Goal: Task Accomplishment & Management: Manage account settings

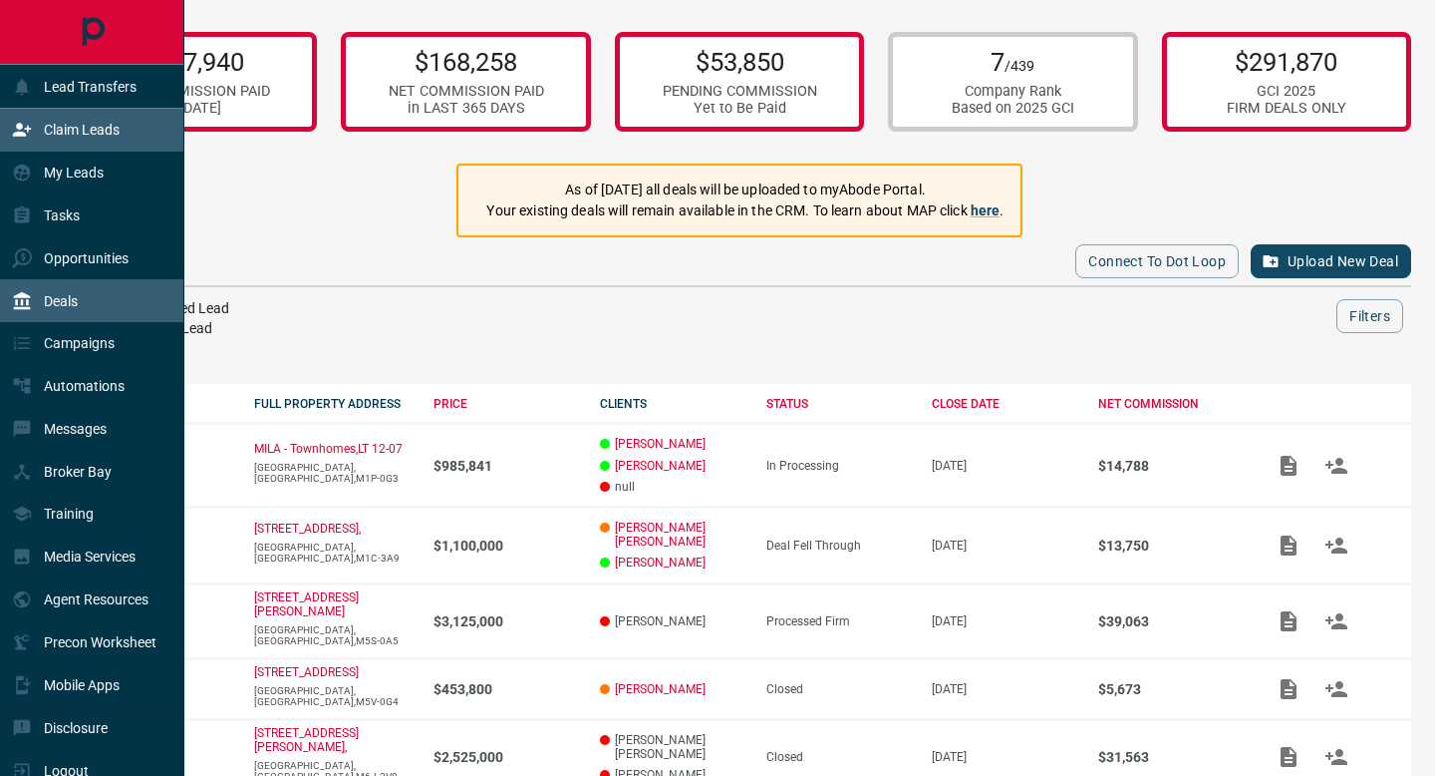
click at [30, 136] on icon at bounding box center [22, 130] width 20 height 20
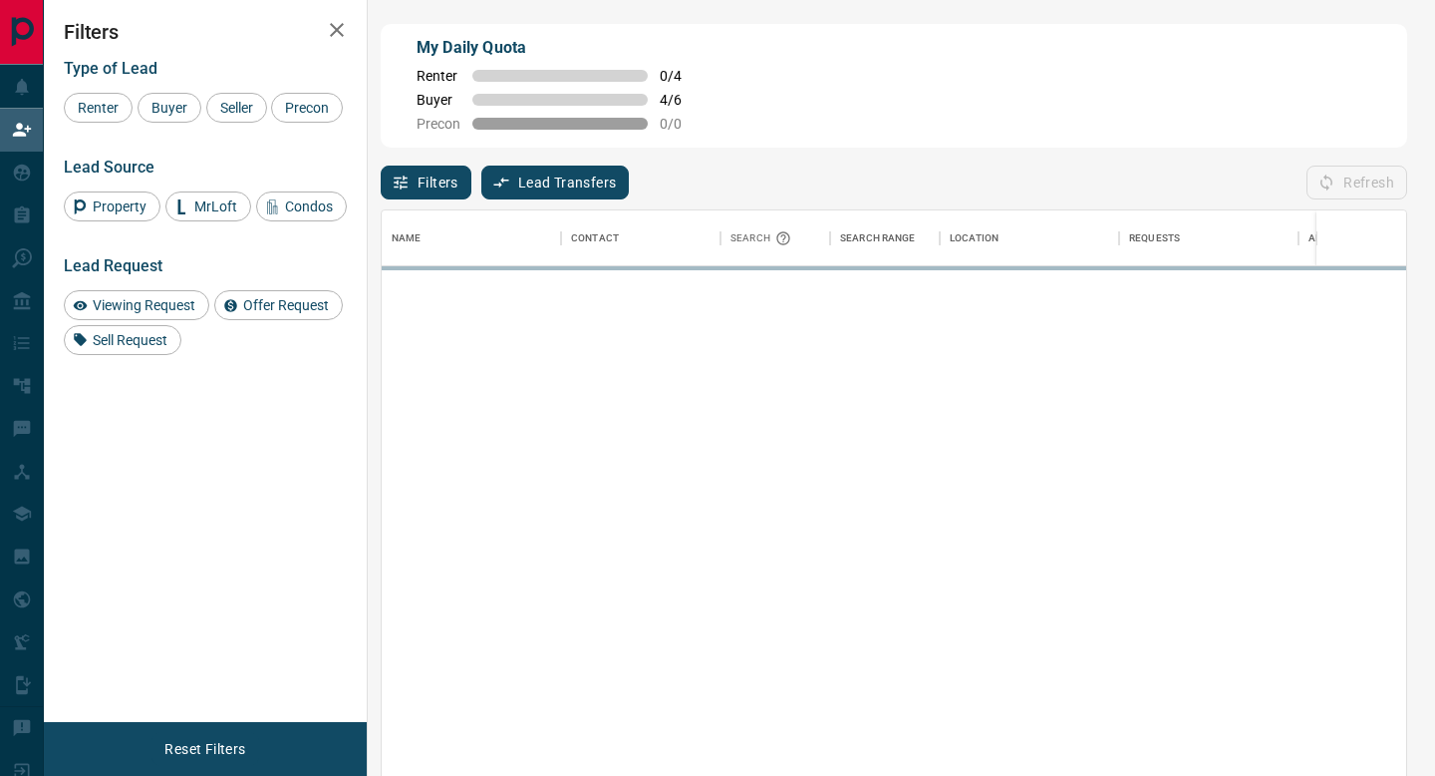
scroll to position [588, 1025]
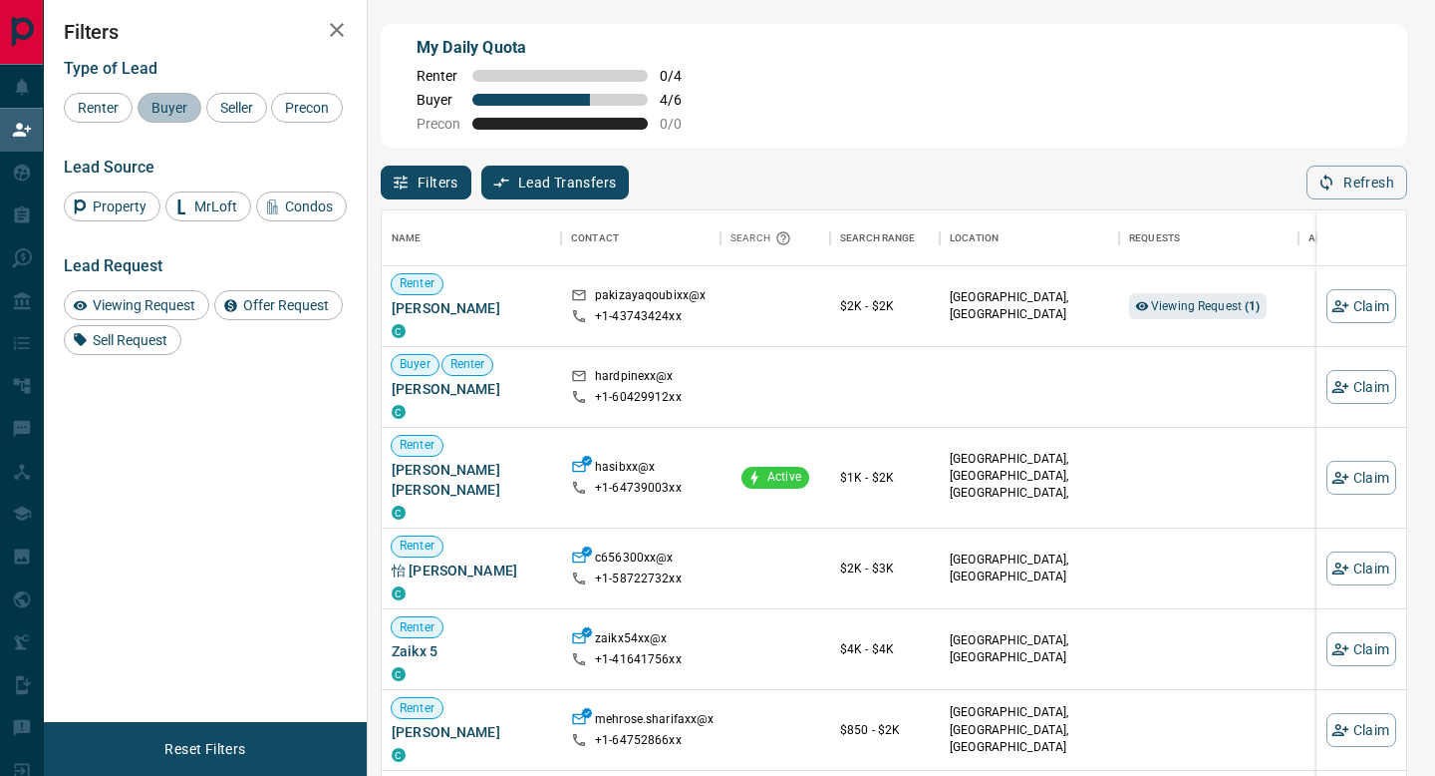
click at [175, 117] on div "Buyer" at bounding box center [170, 108] width 64 height 30
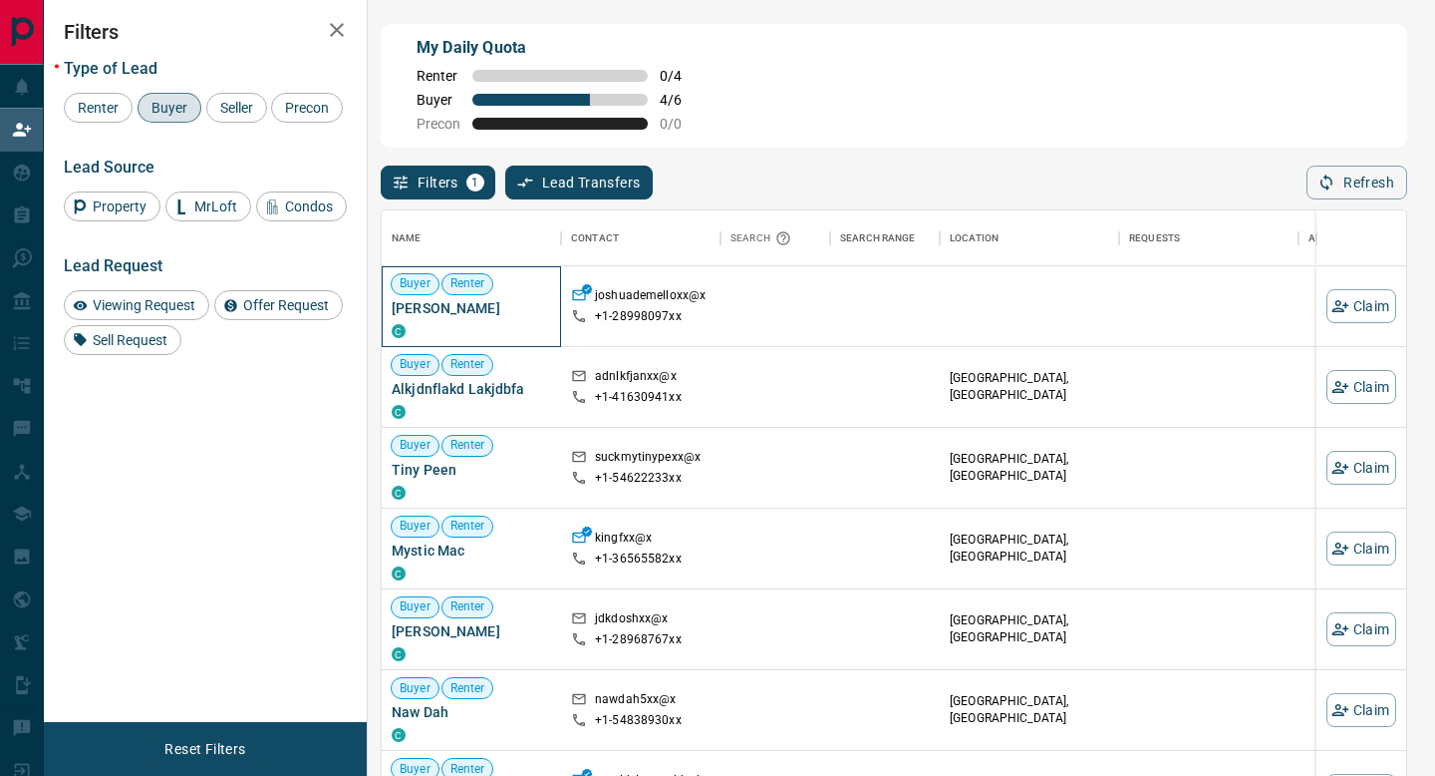
drag, startPoint x: 517, startPoint y: 312, endPoint x: 395, endPoint y: 308, distance: 122.7
click at [395, 308] on span "[PERSON_NAME]" at bounding box center [471, 308] width 159 height 20
copy span "[PERSON_NAME]"
click at [1361, 307] on button "Claim" at bounding box center [1362, 306] width 70 height 34
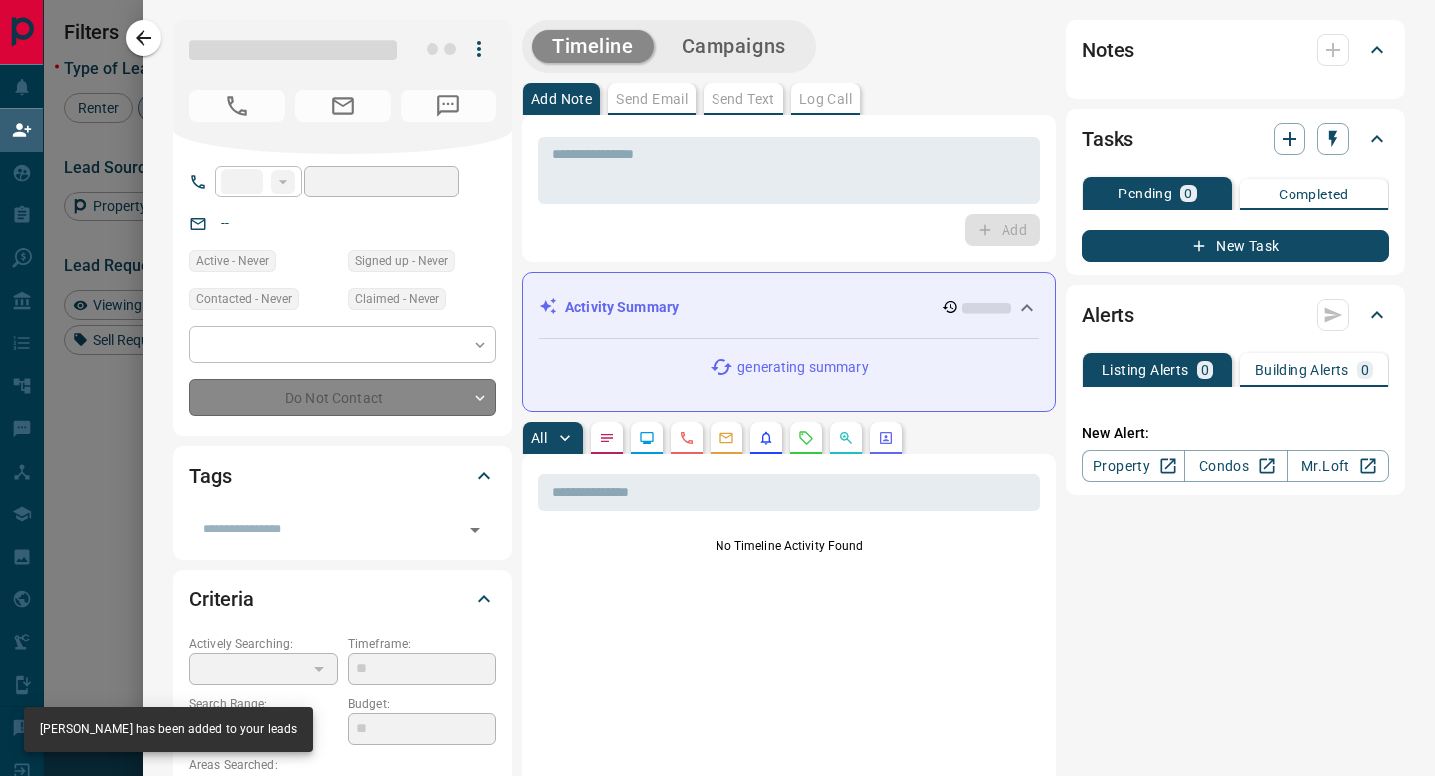
type input "**"
type input "**********"
type input "**"
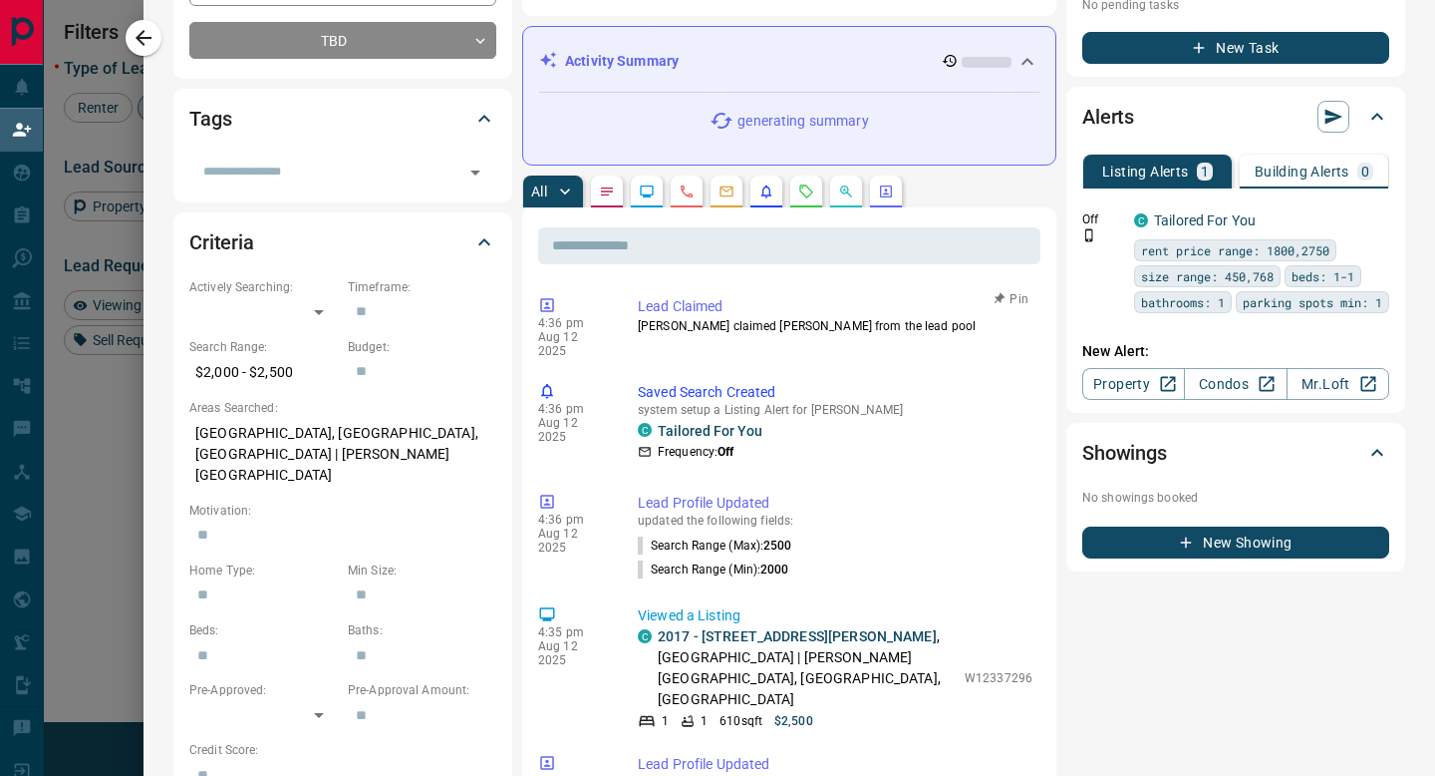
scroll to position [0, 0]
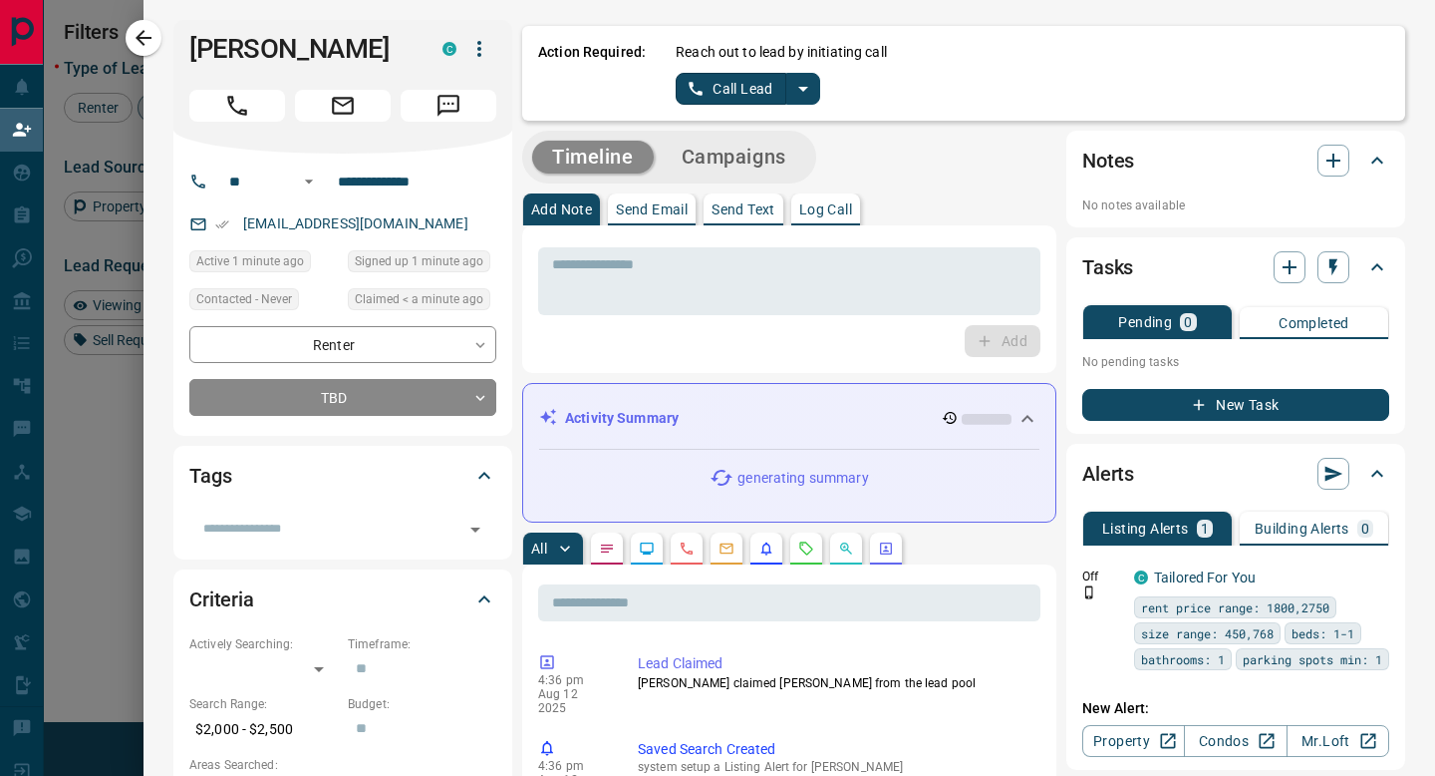
click at [793, 96] on icon "split button" at bounding box center [804, 89] width 24 height 24
click at [772, 159] on li "Log Manual Call" at bounding box center [748, 158] width 122 height 30
click at [764, 107] on div "Action Required: Reach out to lead by initiating call Log Manual Call" at bounding box center [963, 73] width 883 height 95
click at [756, 92] on button "Log Manual Call" at bounding box center [742, 89] width 132 height 32
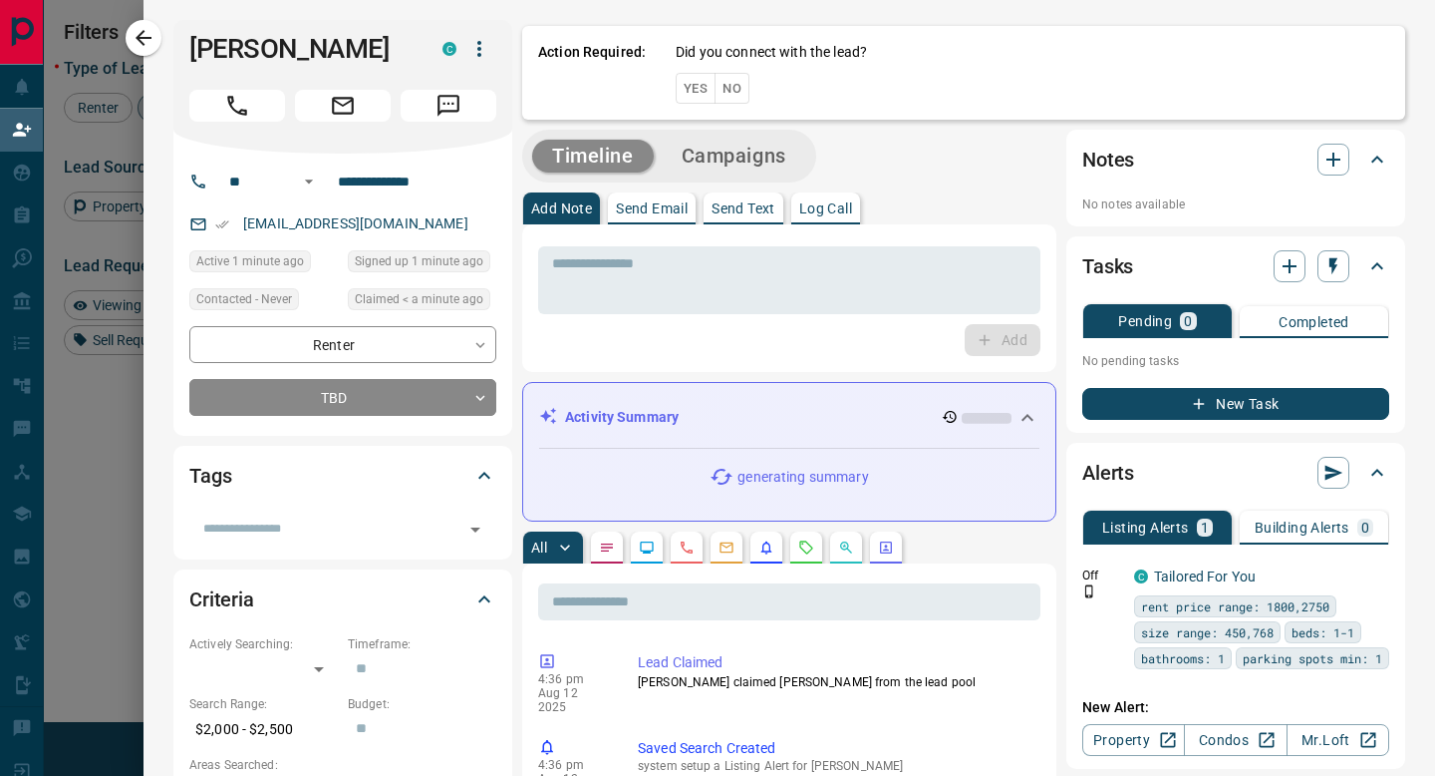
click at [750, 91] on button "No" at bounding box center [732, 88] width 35 height 31
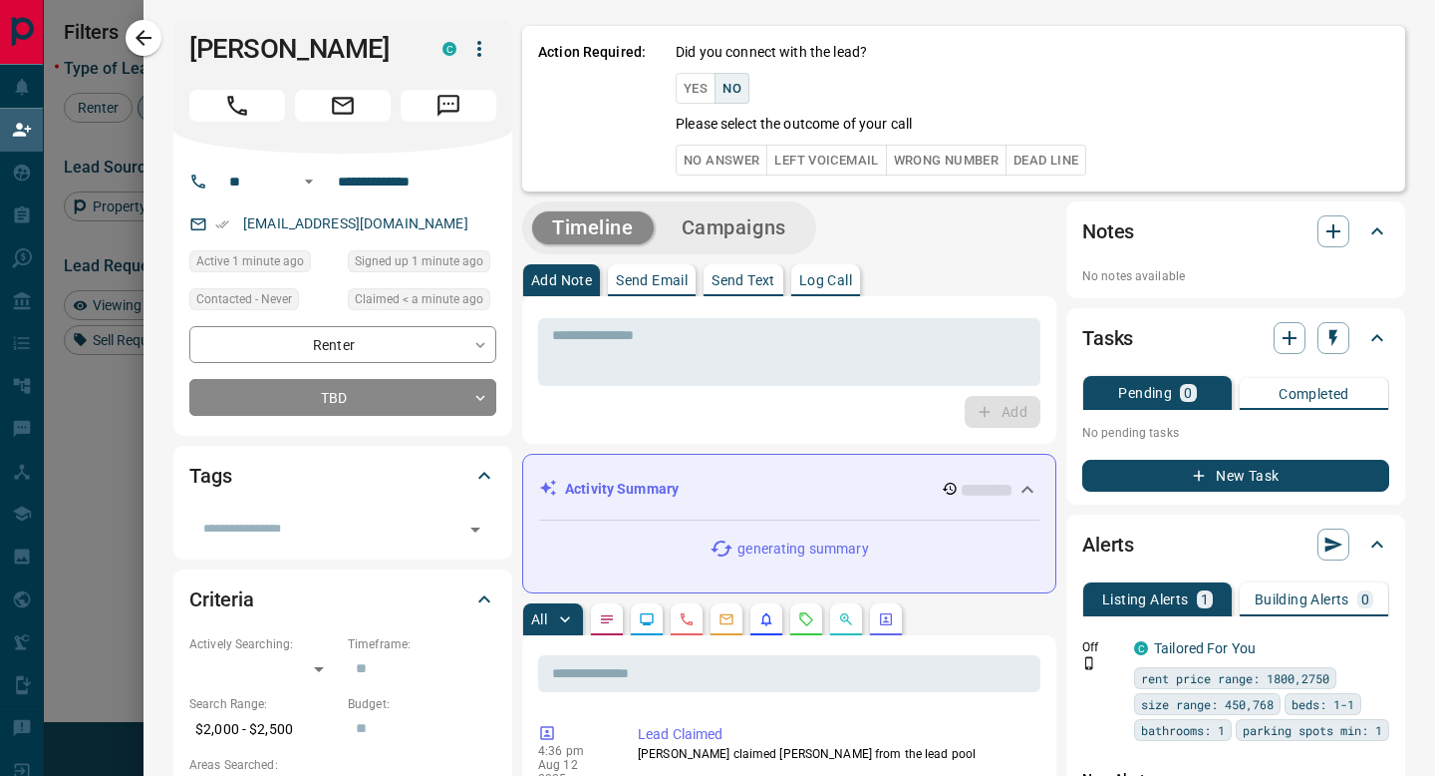
click at [735, 164] on button "No Answer" at bounding box center [722, 160] width 92 height 31
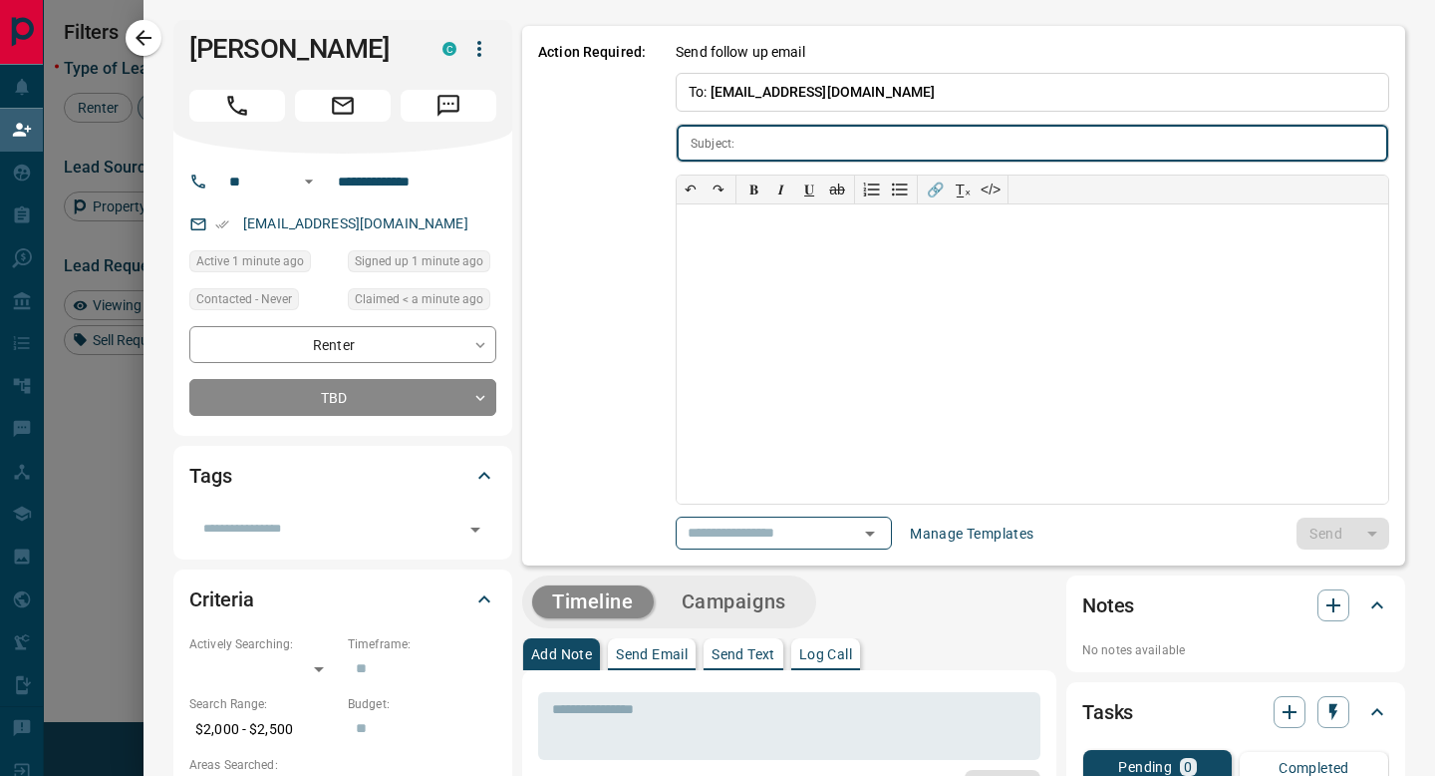
type input "**********"
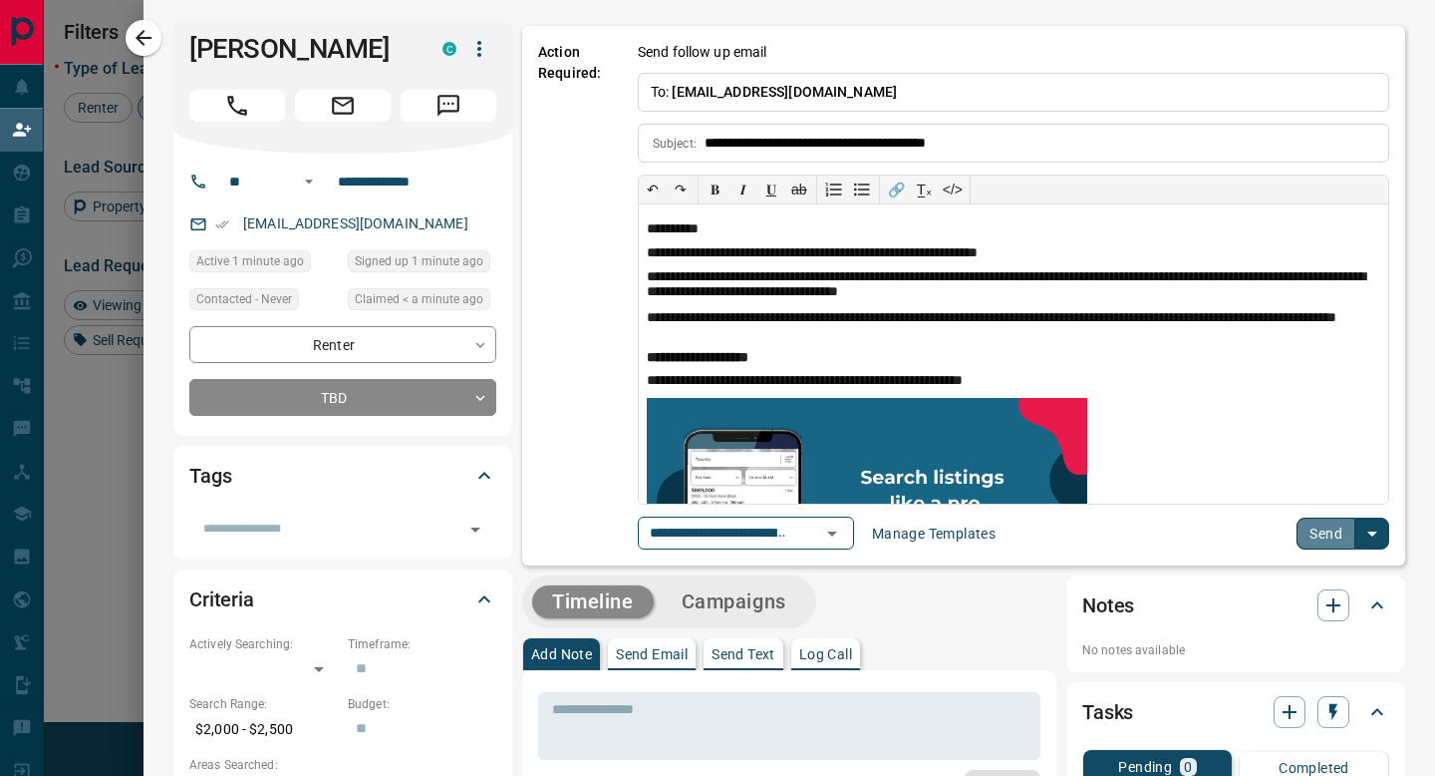
click at [1311, 532] on button "Send" at bounding box center [1326, 533] width 59 height 32
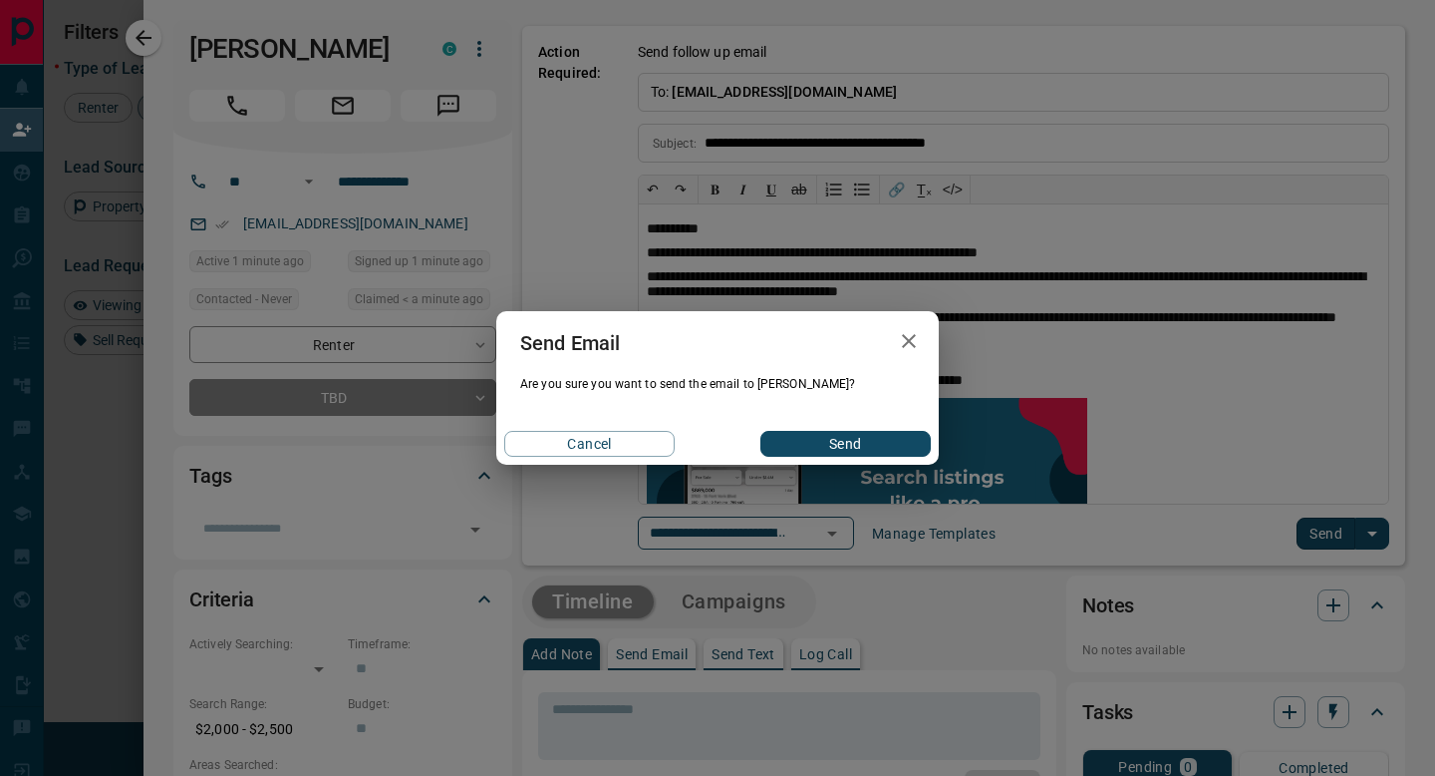
click at [824, 428] on div "Cancel Send" at bounding box center [717, 444] width 443 height 42
click at [818, 434] on button "Send" at bounding box center [846, 444] width 170 height 26
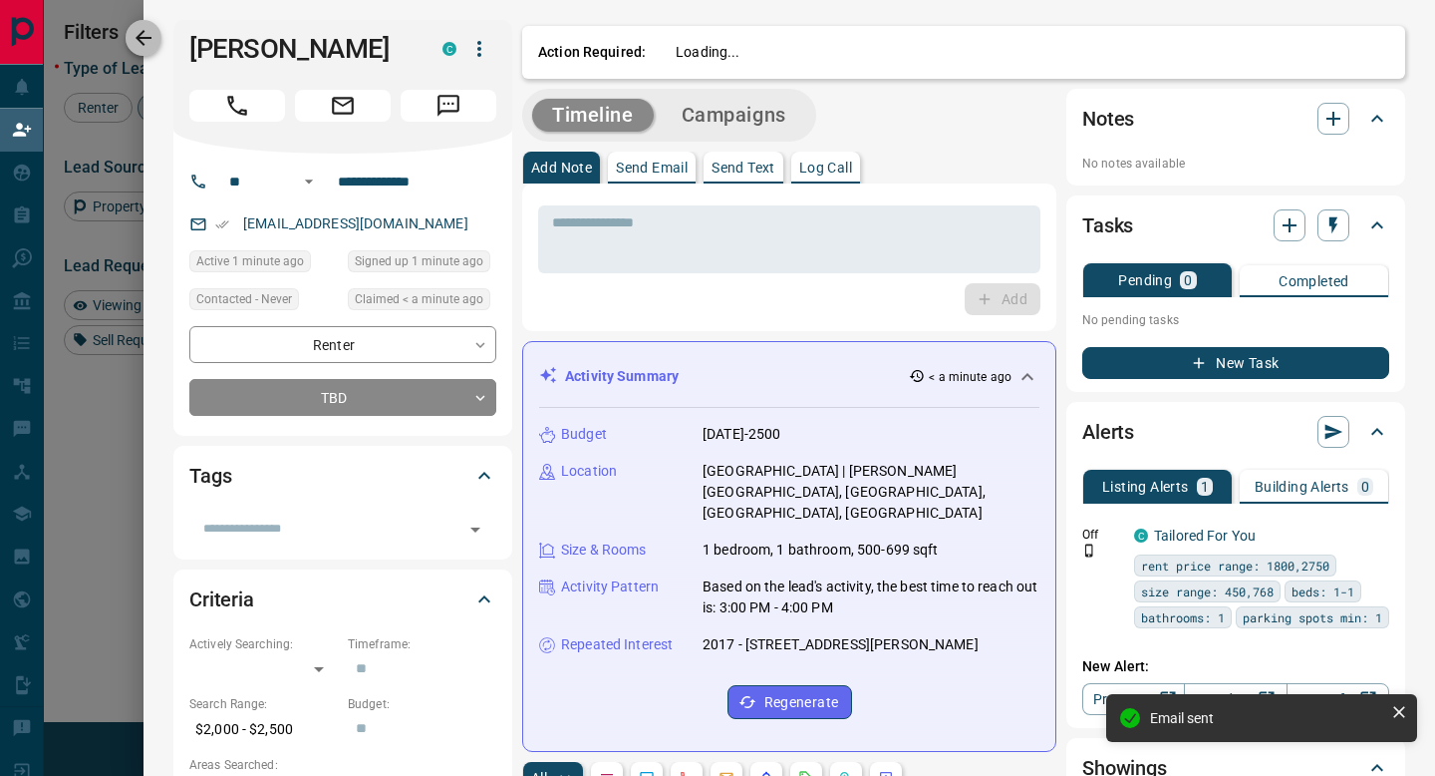
click at [152, 33] on icon "button" at bounding box center [144, 38] width 24 height 24
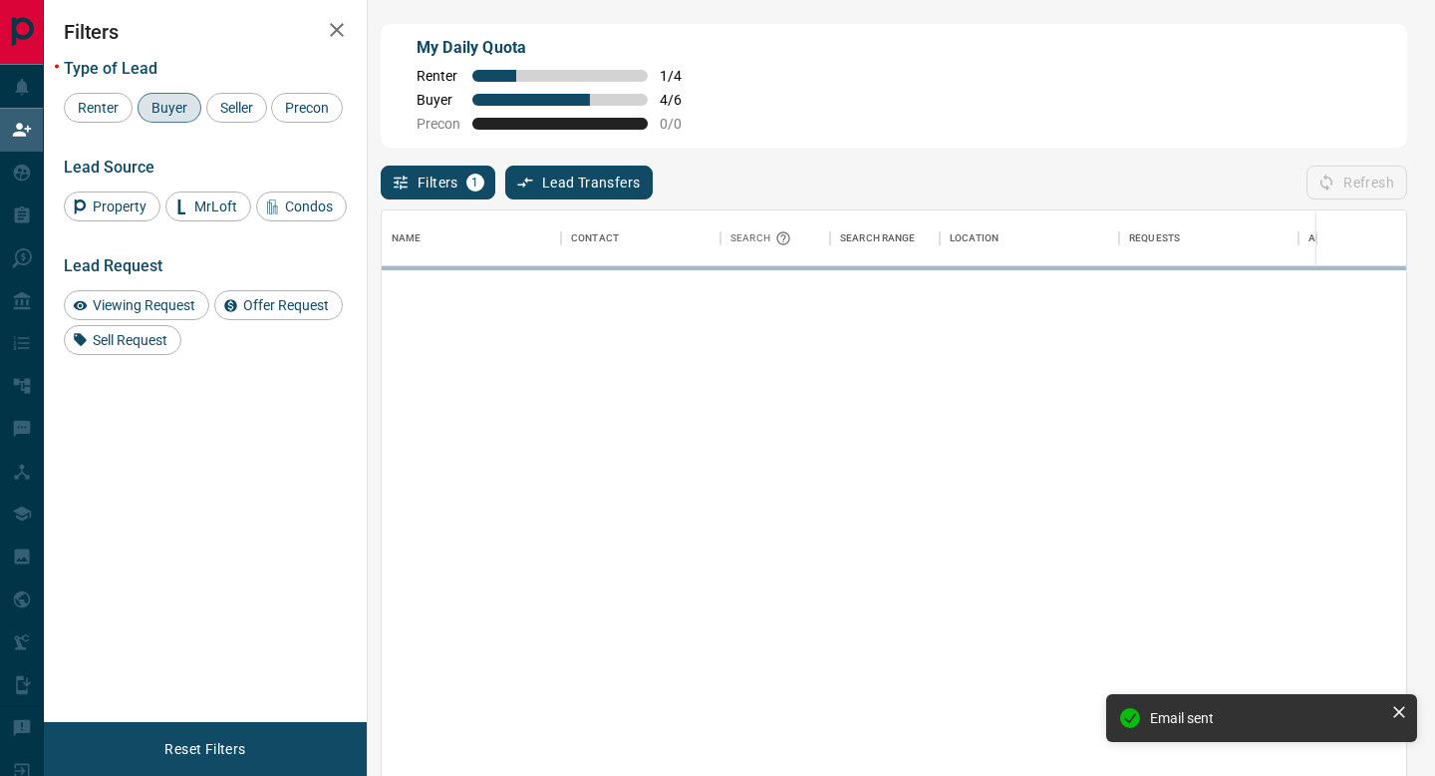
scroll to position [588, 1025]
